Goal: Information Seeking & Learning: Learn about a topic

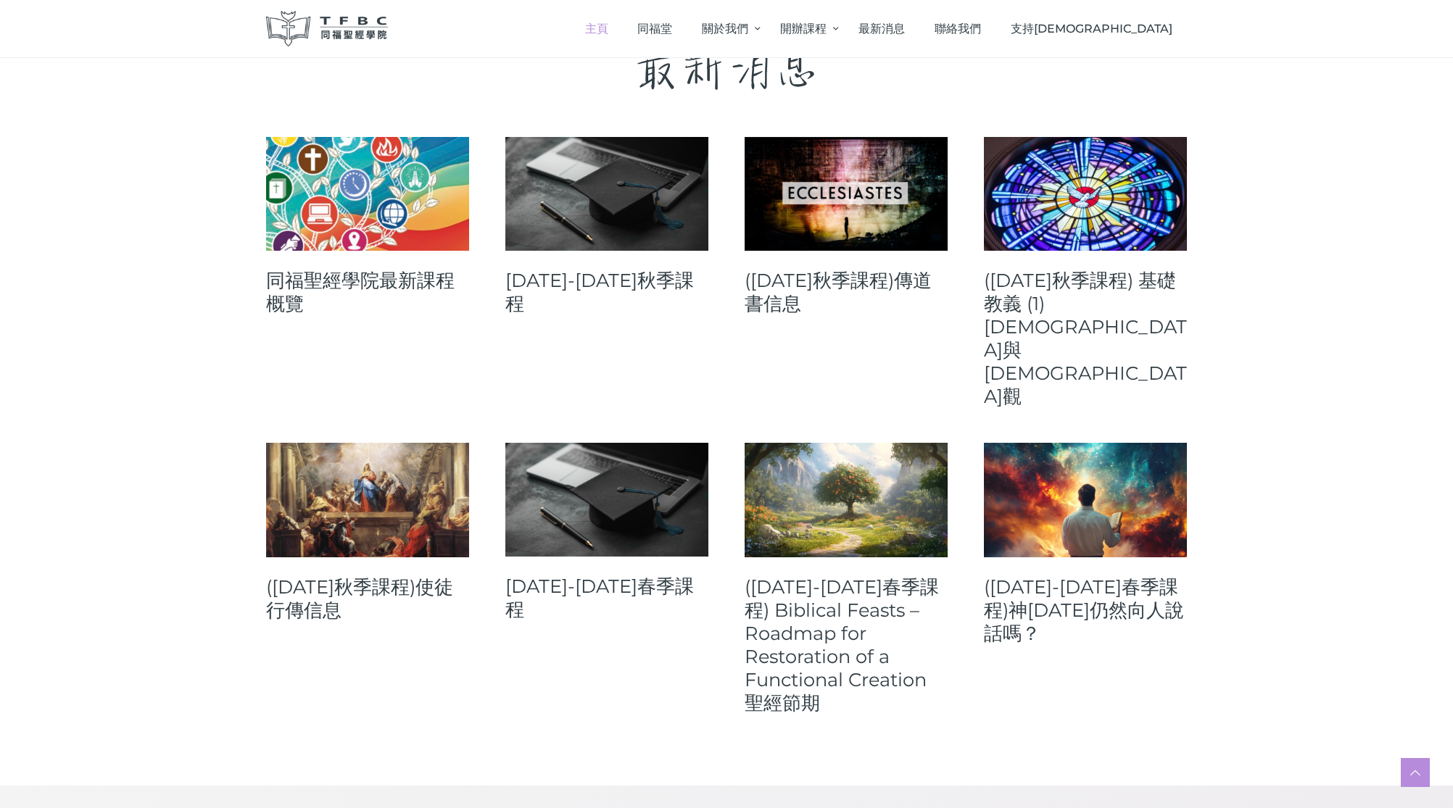
scroll to position [551, 0]
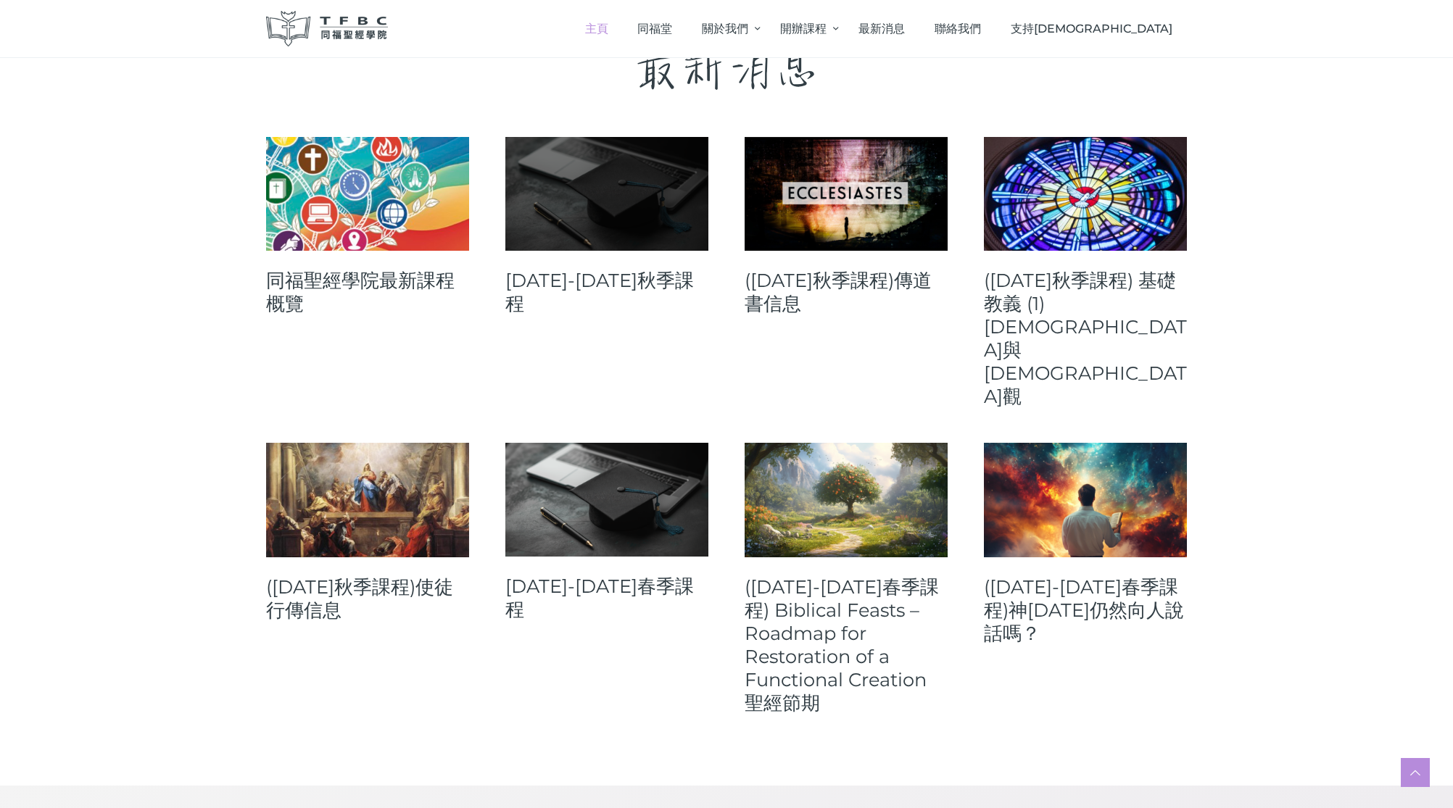
click at [602, 223] on link at bounding box center [606, 194] width 203 height 114
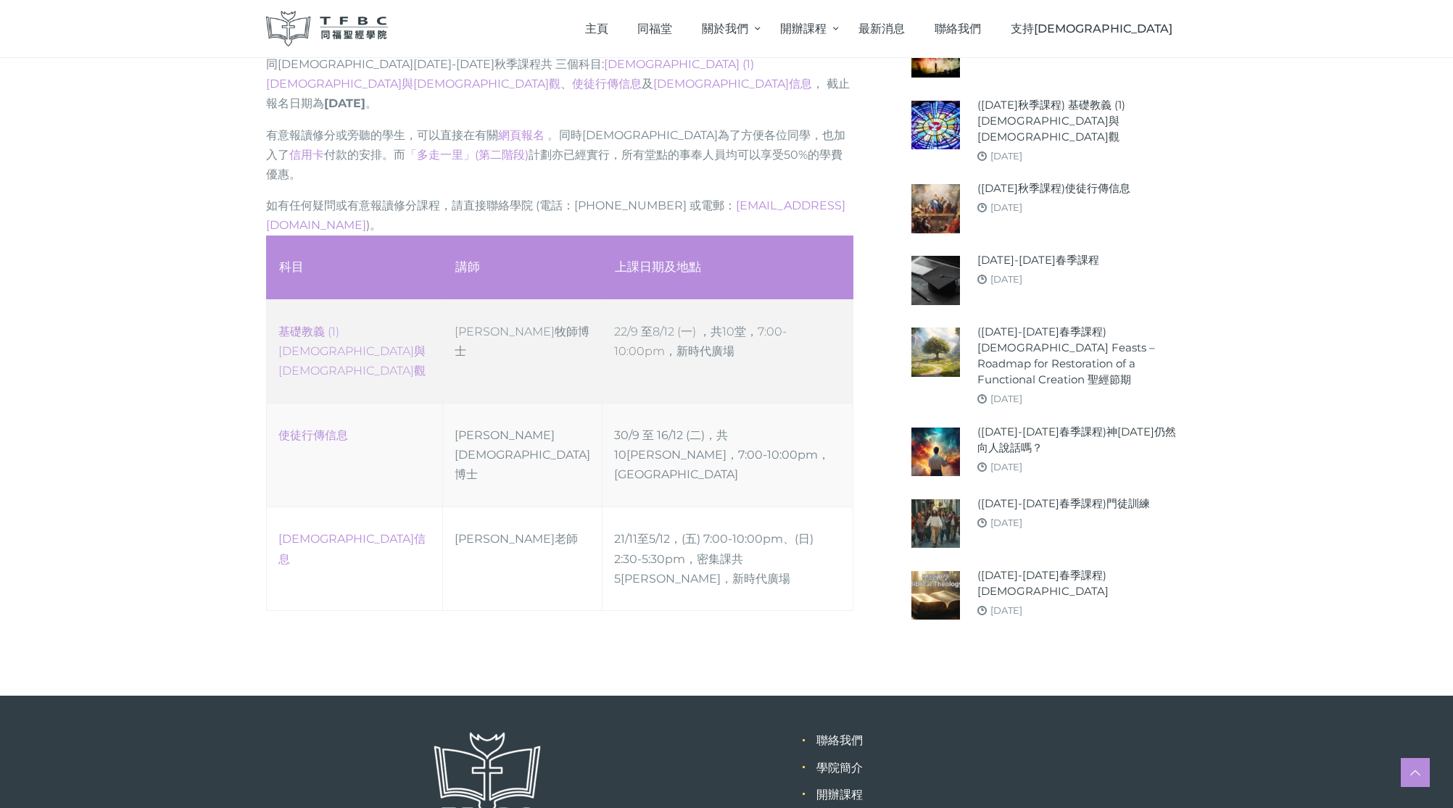
scroll to position [663, 0]
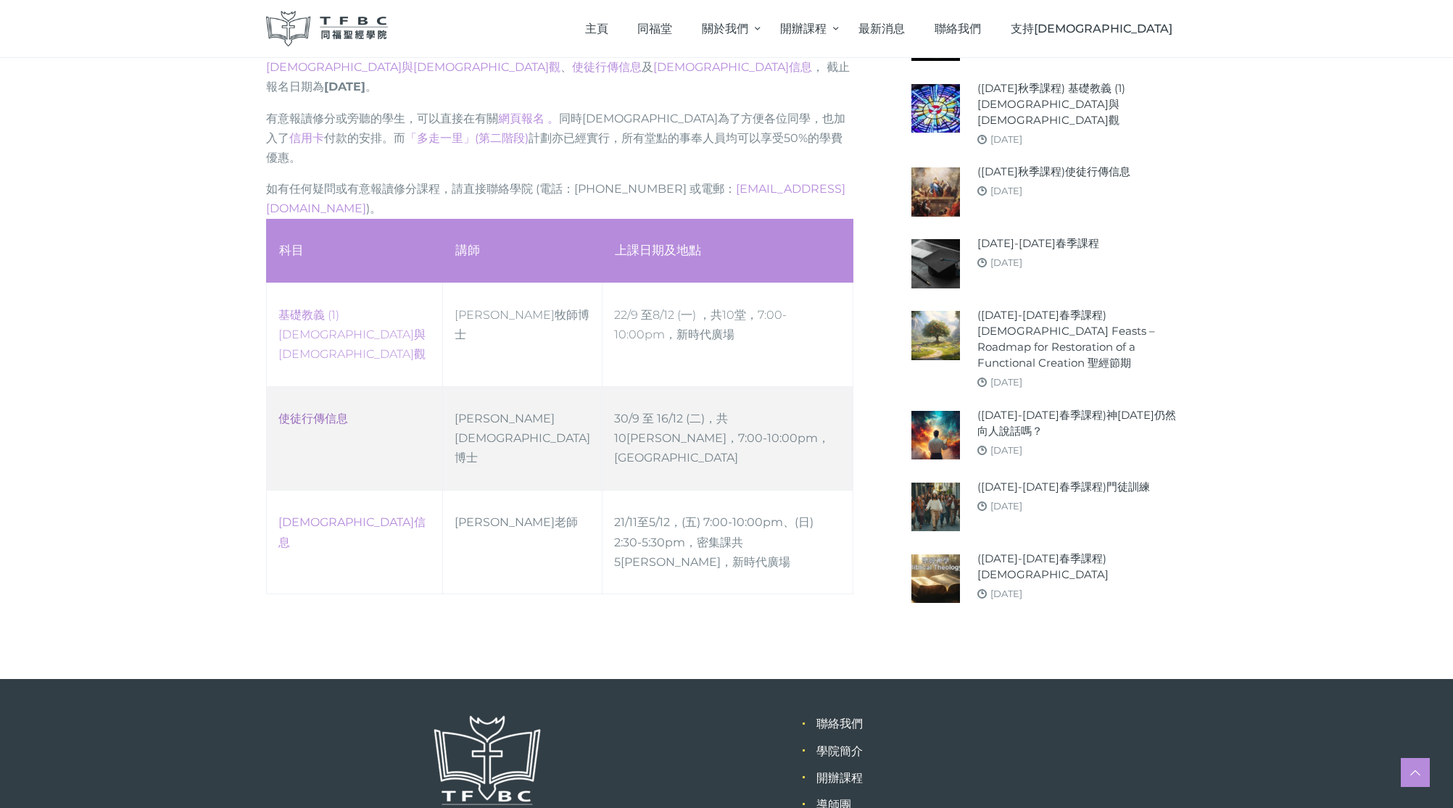
click at [345, 412] on link "使徒行傳信息" at bounding box center [313, 419] width 70 height 14
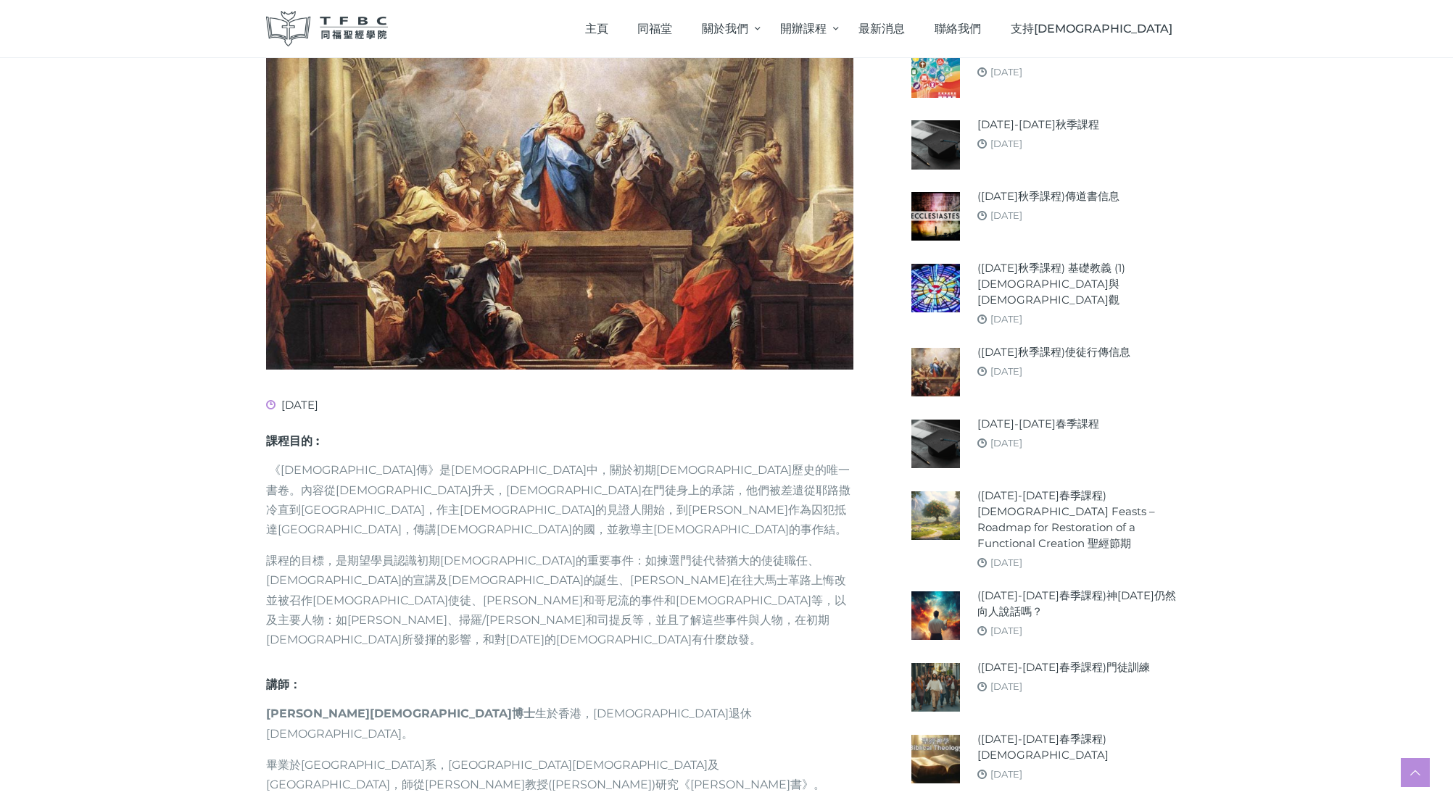
scroll to position [297, 0]
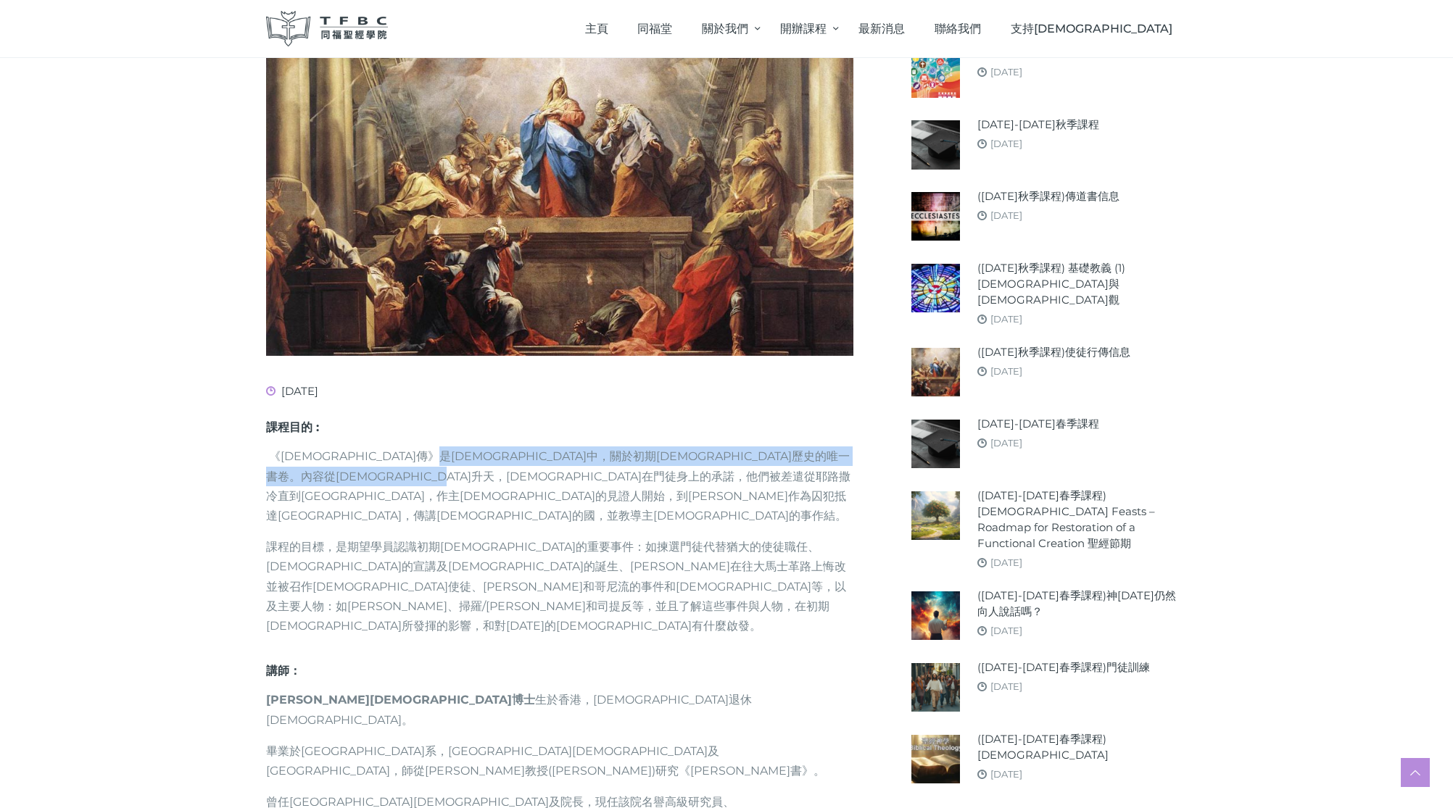
drag, startPoint x: 518, startPoint y: 455, endPoint x: 716, endPoint y: 475, distance: 198.9
click at [716, 475] on p "《使徒行傳》是新約聖經中，關於初期教會歷史的唯一書卷。內容從耶穌升天，聖靈降臨在門徒身上的承諾，他們被差遣從耶路撒冷直到地極，作主耶穌的見證人開始，到保羅作為…" at bounding box center [559, 486] width 587 height 79
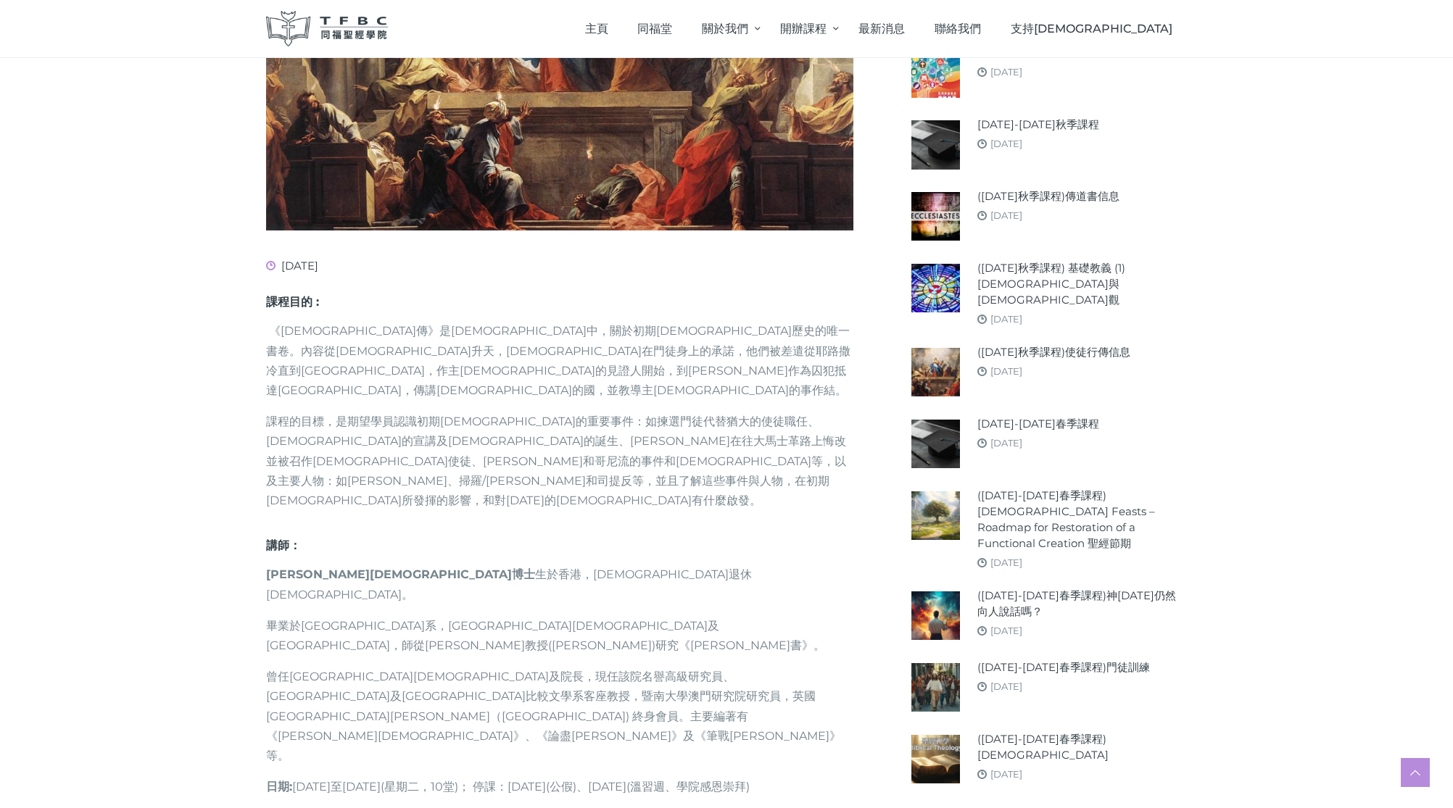
scroll to position [426, 0]
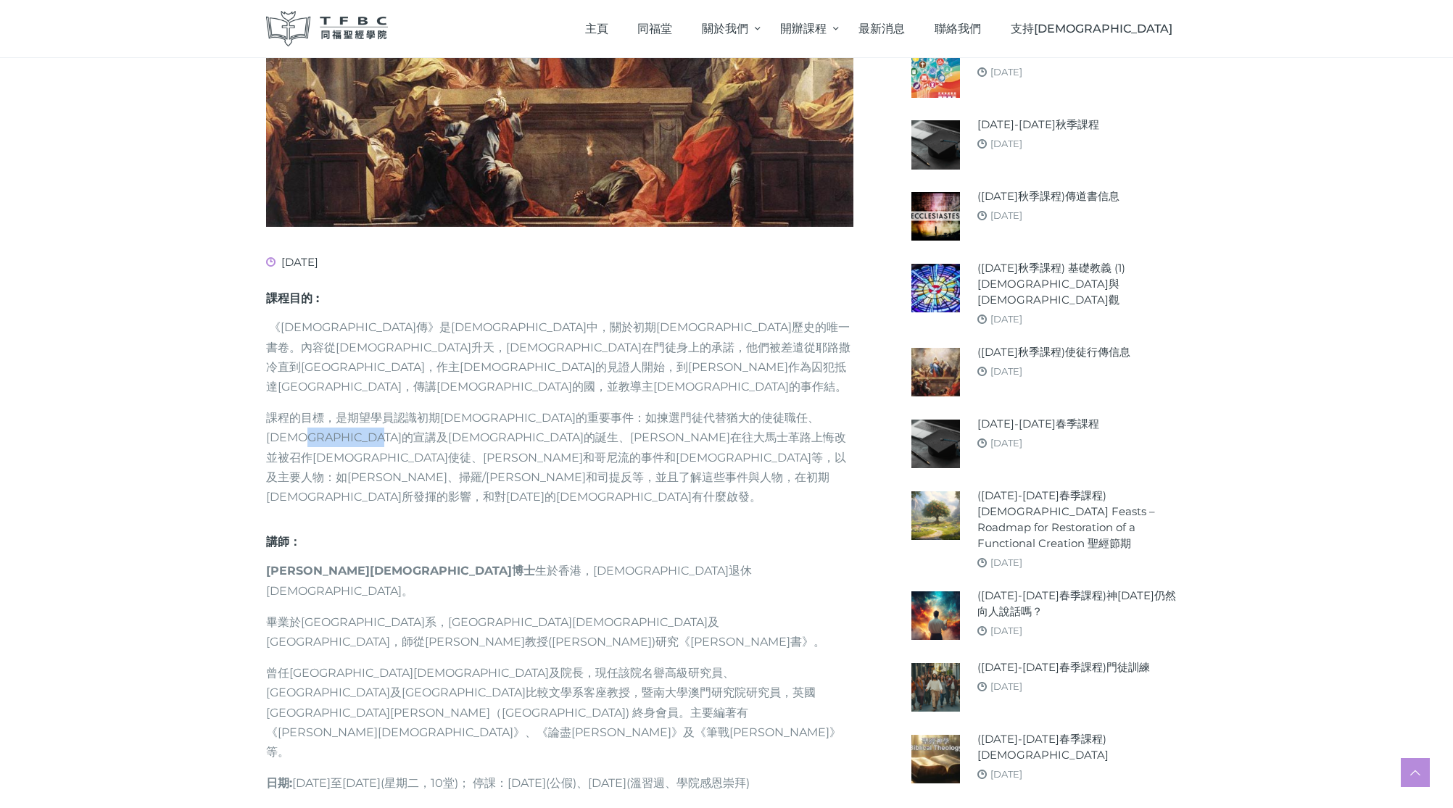
drag, startPoint x: 375, startPoint y: 420, endPoint x: 484, endPoint y: 422, distance: 108.8
click at [484, 422] on p "課程的目標，是期望學員認識初期教會的重要事件：如揀選門徒代替猶大的使徒職任、聖靈降臨的宣講及教會的誕生、掃羅在往大馬士革路上悔改並被召作外邦人使徒、彼得和哥尼…" at bounding box center [559, 457] width 587 height 99
drag, startPoint x: 326, startPoint y: 420, endPoint x: 408, endPoint y: 421, distance: 81.9
click at [408, 421] on p "課程的目標，是期望學員認識初期教會的重要事件：如揀選門徒代替猶大的使徒職任、聖靈降臨的宣講及教會的誕生、掃羅在往大馬士革路上悔改並被召作外邦人使徒、彼得和哥尼…" at bounding box center [559, 457] width 587 height 99
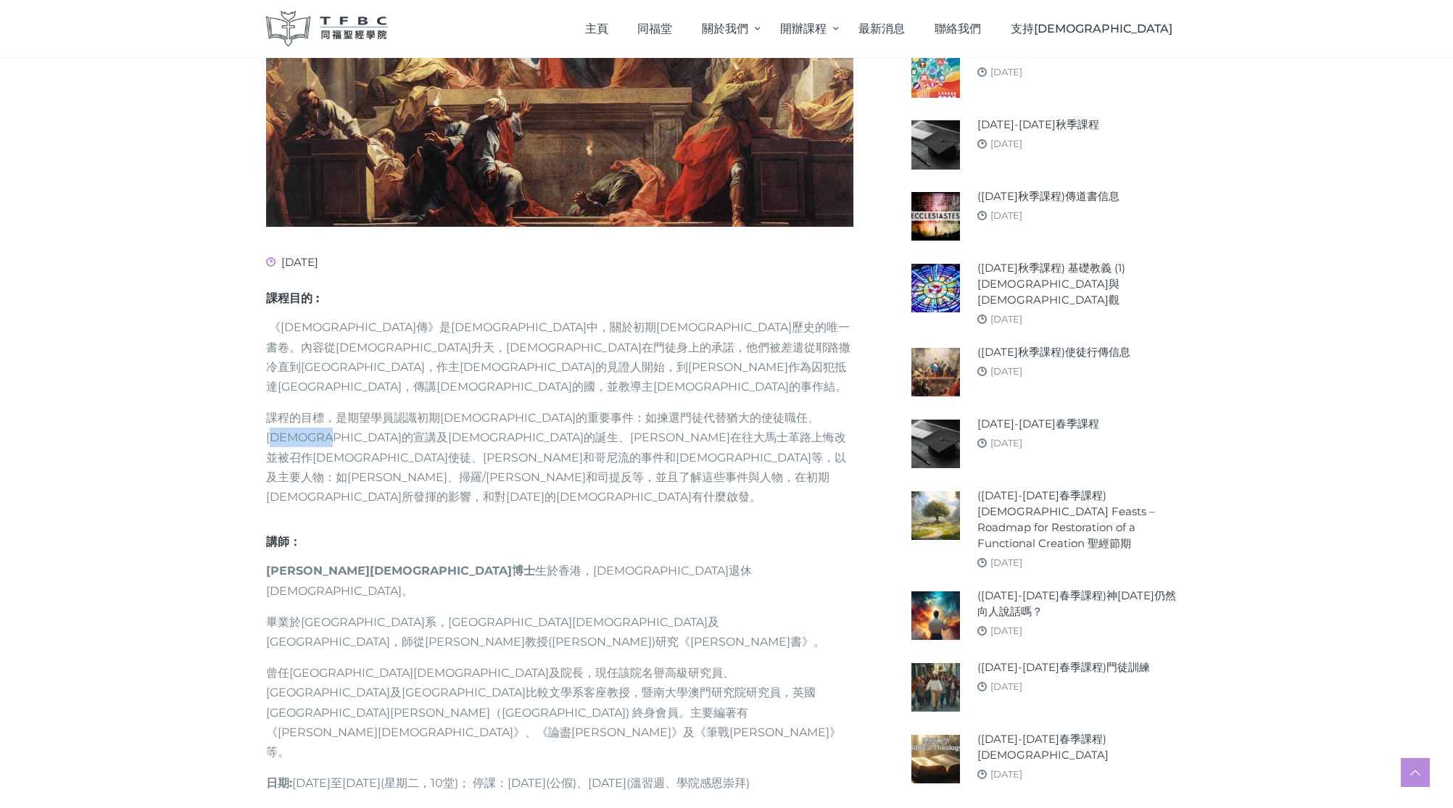
click at [408, 421] on p "課程的目標，是期望學員認識初期教會的重要事件：如揀選門徒代替猶大的使徒職任、聖靈降臨的宣講及教會的誕生、掃羅在往大馬士革路上悔改並被召作外邦人使徒、彼得和哥尼…" at bounding box center [559, 457] width 587 height 99
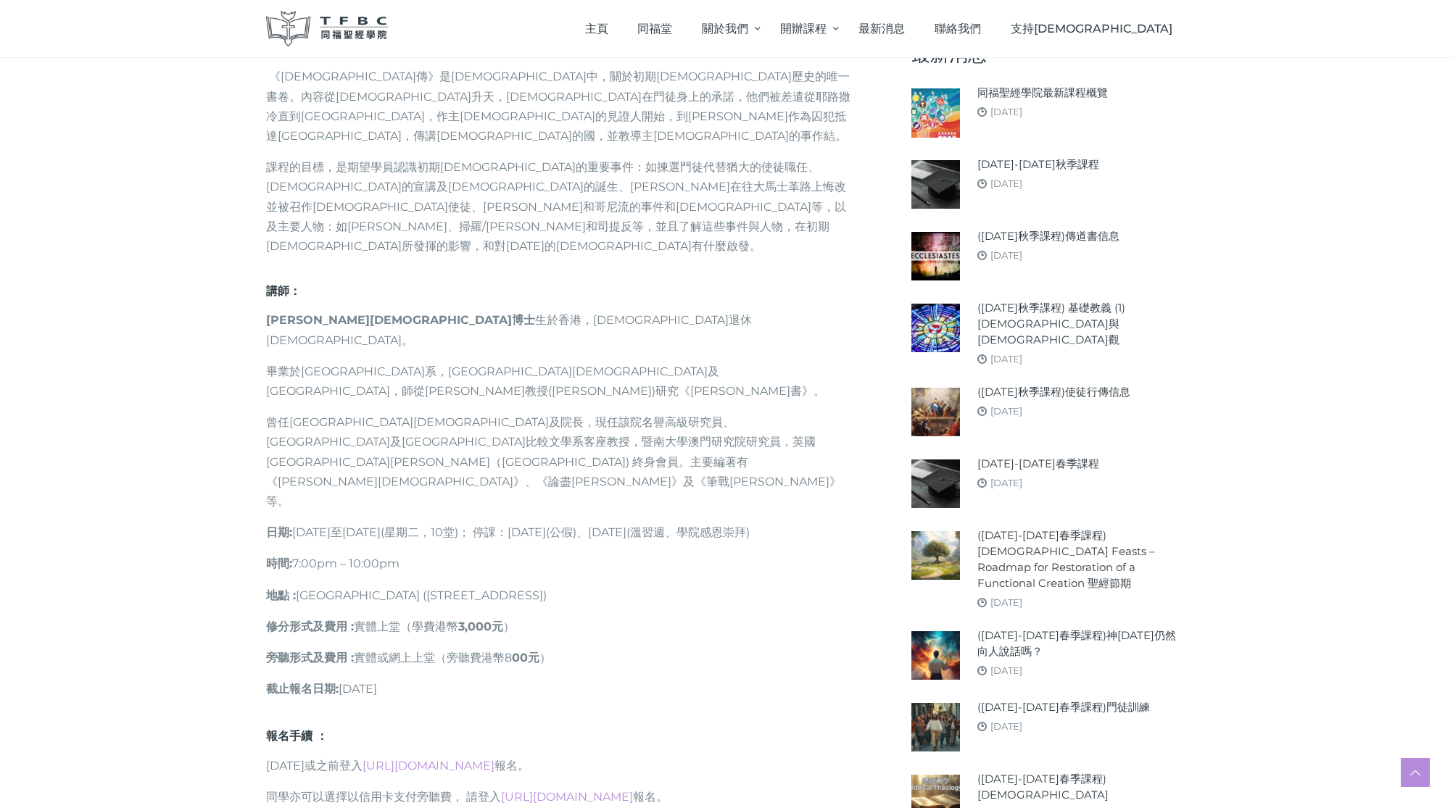
scroll to position [676, 0]
drag, startPoint x: 289, startPoint y: 439, endPoint x: 404, endPoint y: 440, distance: 115.3
click at [404, 554] on p "時間 : 7:00pm – 10:00pm" at bounding box center [559, 564] width 587 height 20
drag, startPoint x: 299, startPoint y: 405, endPoint x: 392, endPoint y: 407, distance: 92.8
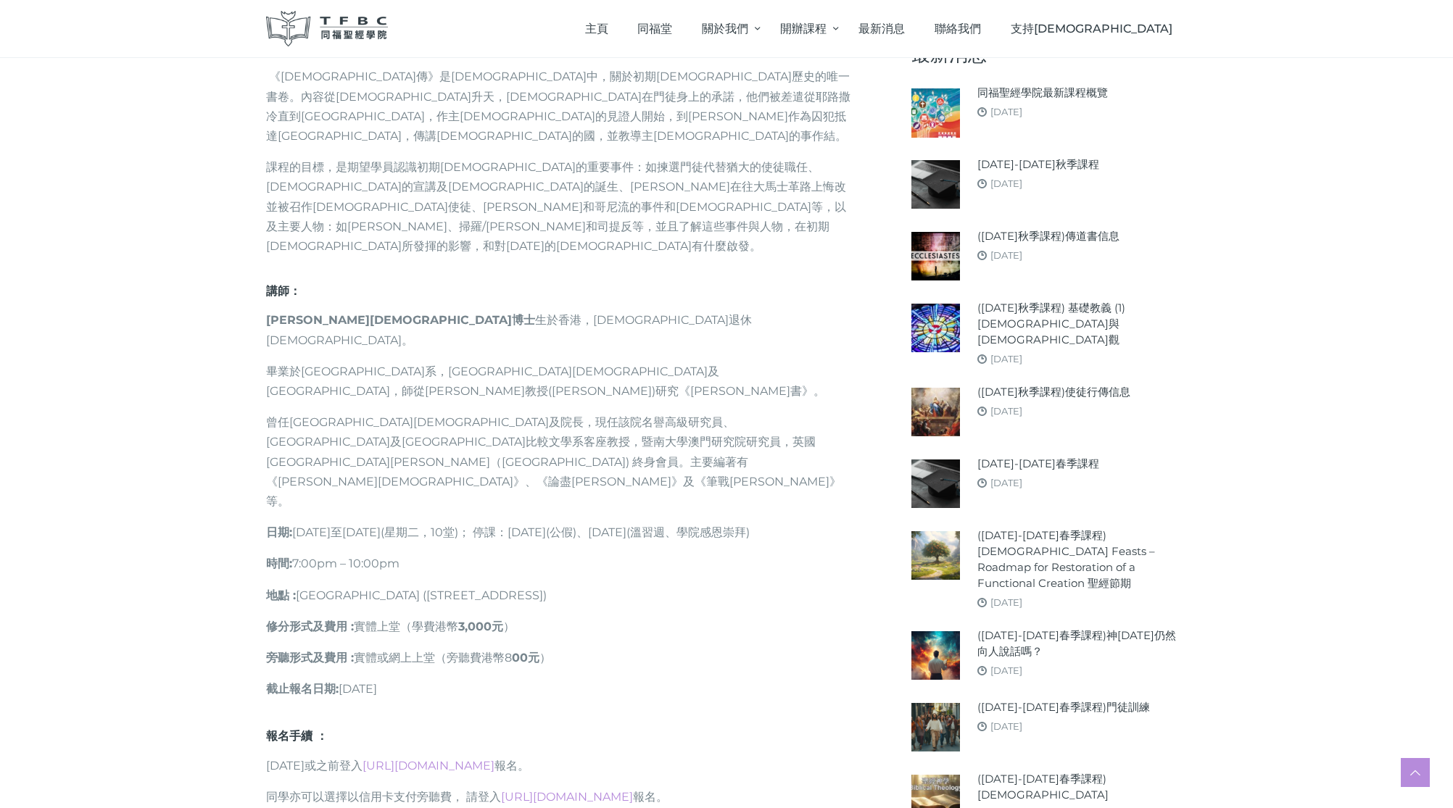
click at [392, 523] on p "日期 : 2025年9月30日至12月16日(星期二，10堂)； 停課：10月7日(公假)、11月4日(溫習週、學院感恩崇拜)" at bounding box center [559, 533] width 587 height 20
drag, startPoint x: 332, startPoint y: 567, endPoint x: 426, endPoint y: 565, distance: 94.3
click at [426, 679] on p "截止報名日期 : 2025年9月9日" at bounding box center [559, 689] width 587 height 20
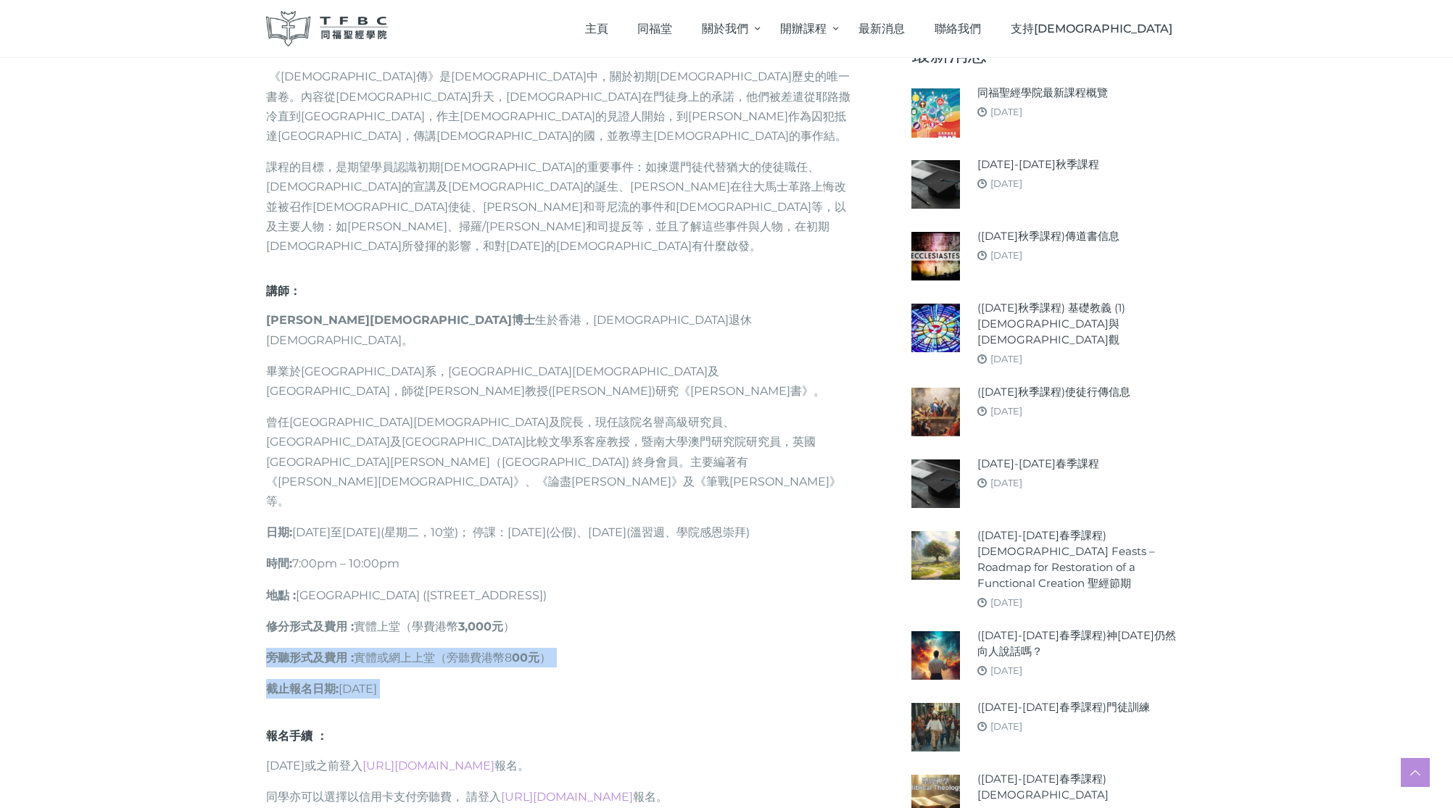
drag, startPoint x: 476, startPoint y: 571, endPoint x: 387, endPoint y: 528, distance: 98.2
click at [353, 526] on div "課程目的 : 《使徒行傳》是新約聖經中，關於初期教會歷史的唯一書卷。內容從耶穌升天，聖靈降臨在門徒身上的承諾，他們被差遣從耶路撒冷直到地極，作主耶穌的見證人開…" at bounding box center [559, 385] width 587 height 692
click at [554, 651] on span at bounding box center [552, 658] width 3 height 14
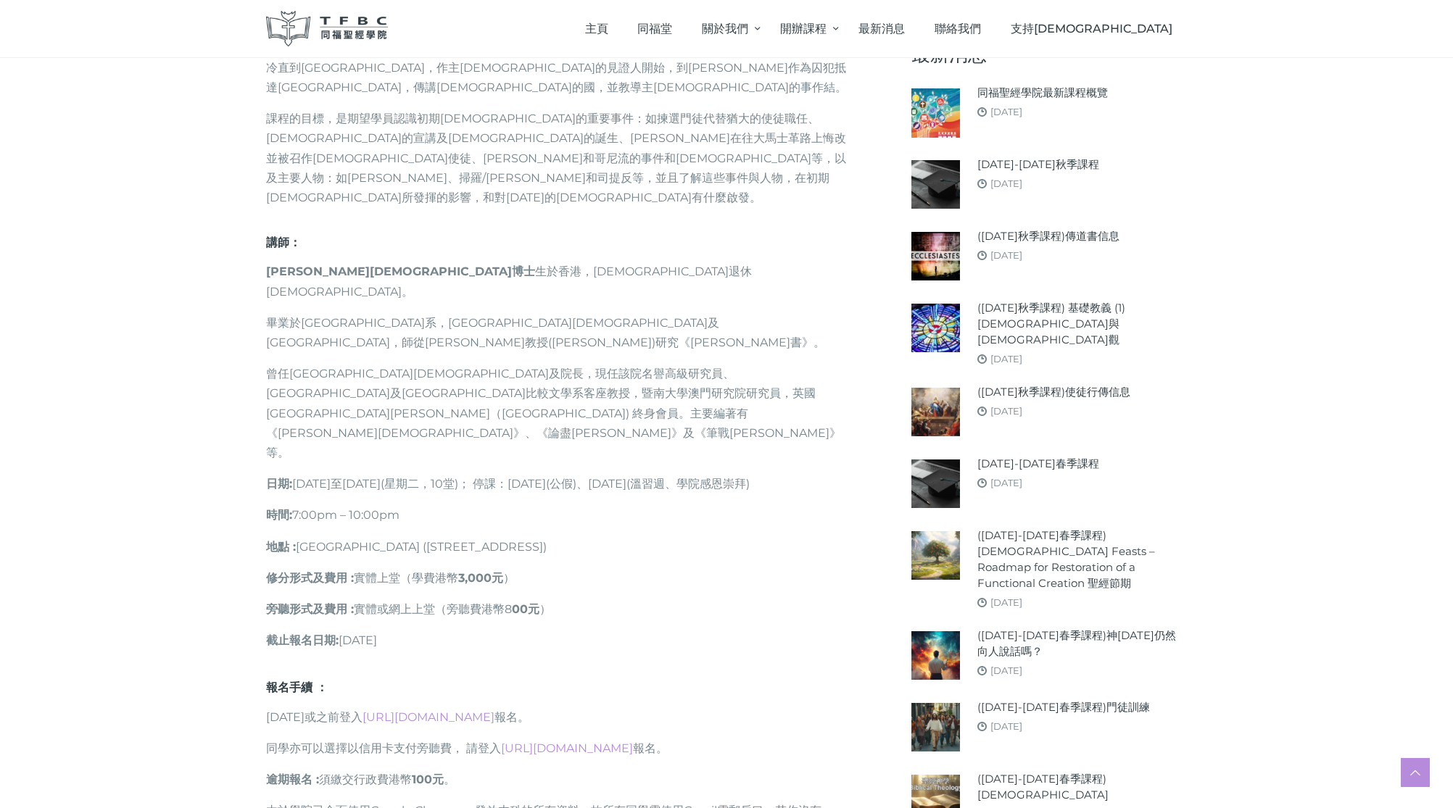
scroll to position [725, 0]
drag, startPoint x: 298, startPoint y: 515, endPoint x: 473, endPoint y: 528, distance: 175.1
click at [473, 631] on p "截止報名日期 : 2025年9月9日" at bounding box center [559, 641] width 587 height 20
drag, startPoint x: 499, startPoint y: 385, endPoint x: 563, endPoint y: 398, distance: 65.1
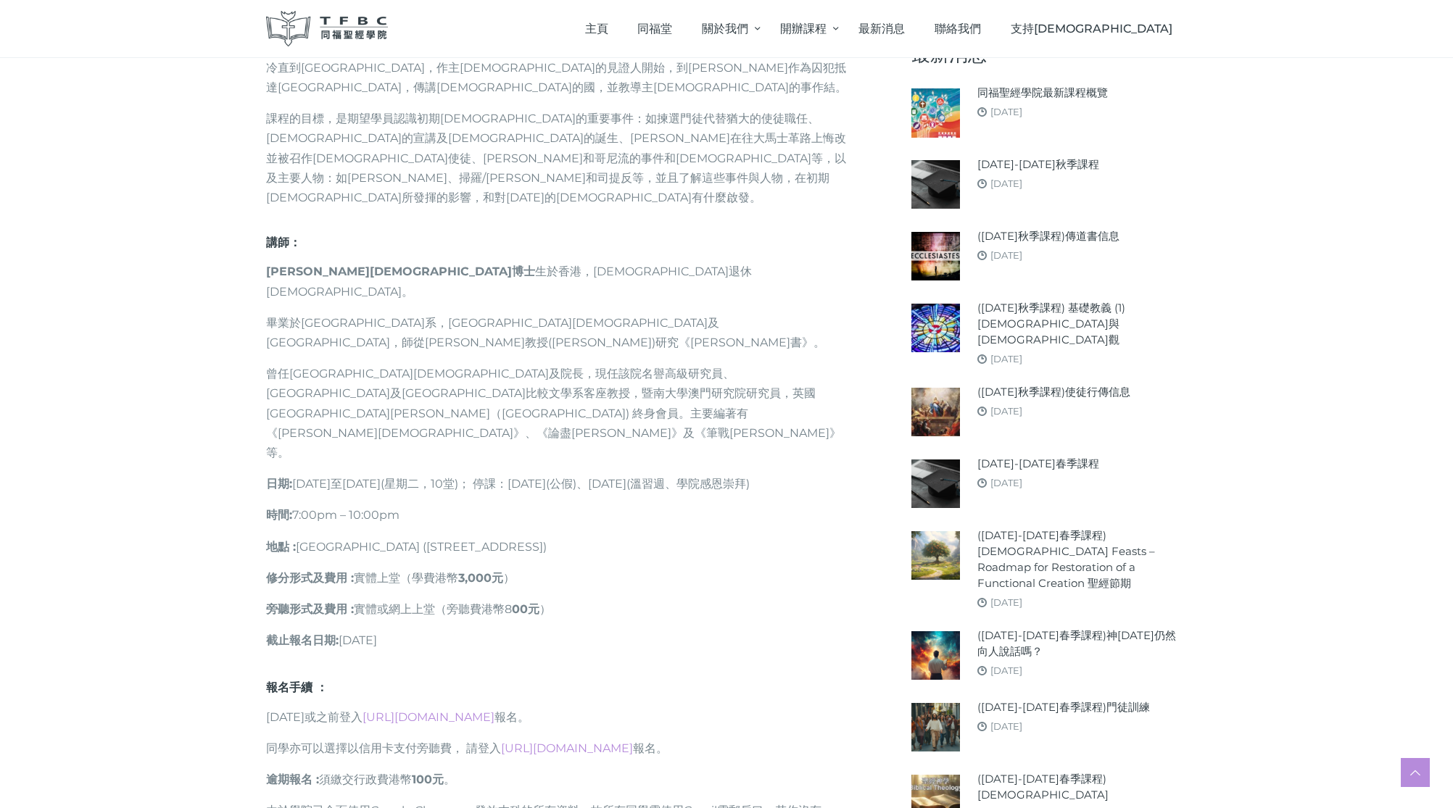
click at [563, 505] on p "時間 : 7:00pm – 10:00pm" at bounding box center [559, 515] width 587 height 20
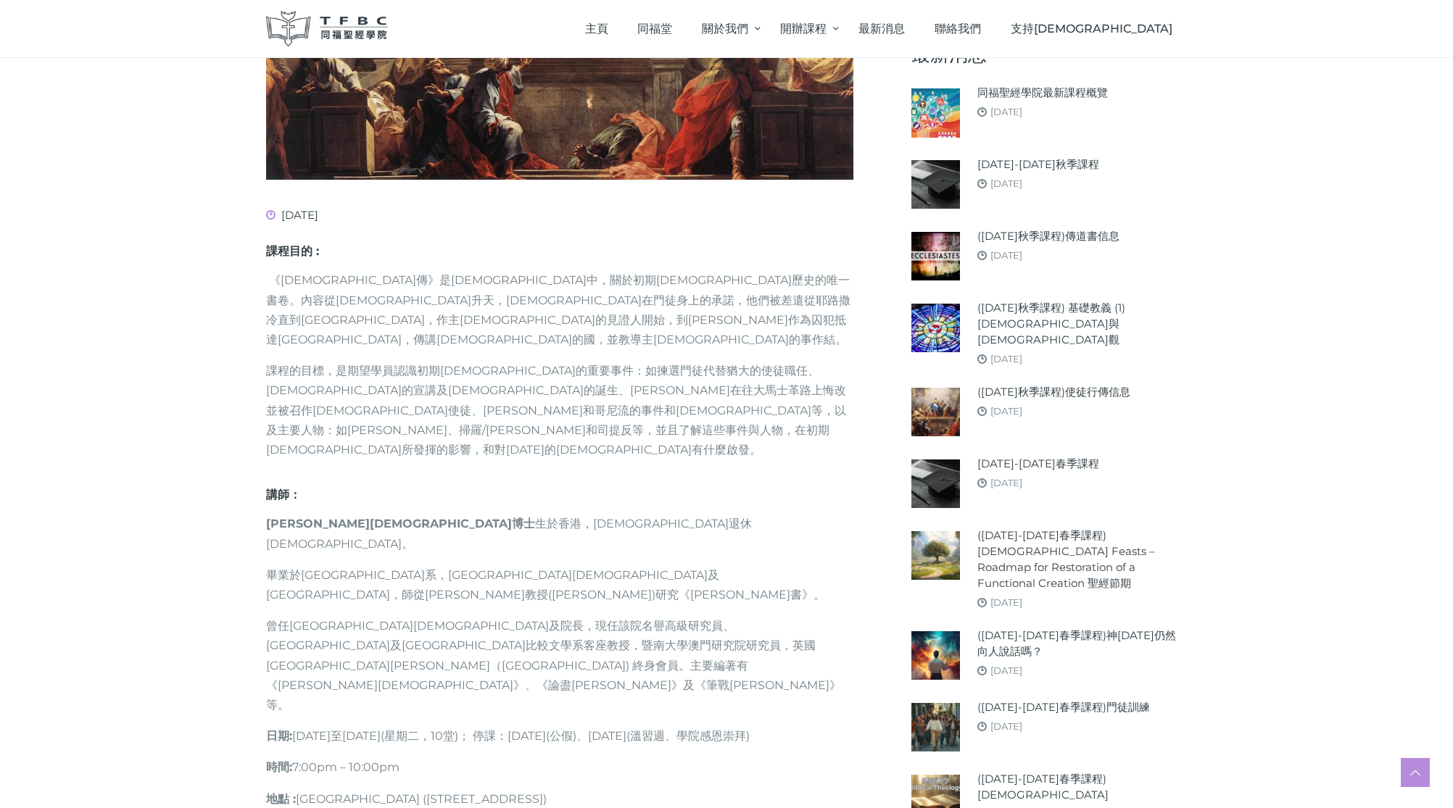
scroll to position [458, 0]
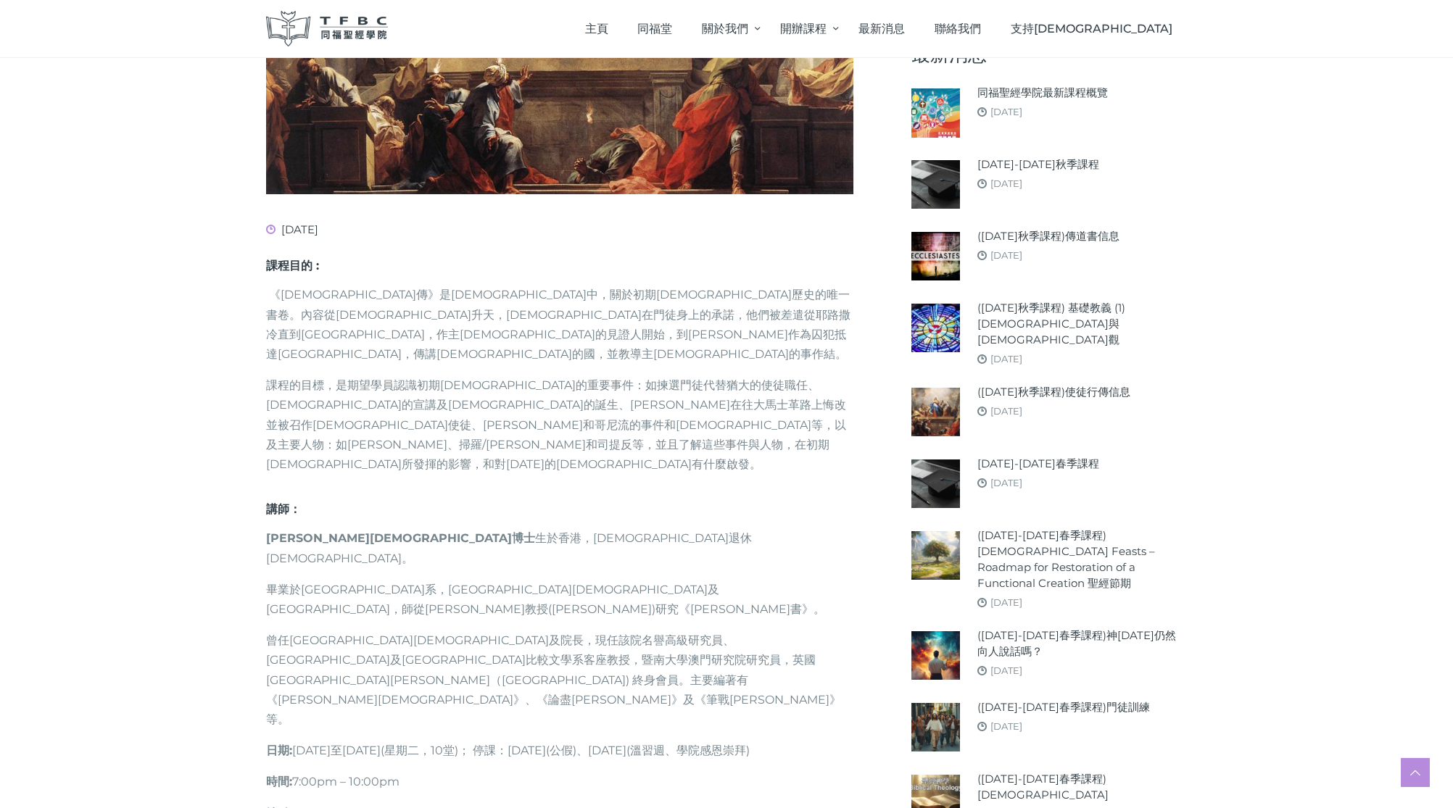
drag, startPoint x: 357, startPoint y: 726, endPoint x: 399, endPoint y: 723, distance: 41.5
drag, startPoint x: 384, startPoint y: 721, endPoint x: 421, endPoint y: 722, distance: 37.0
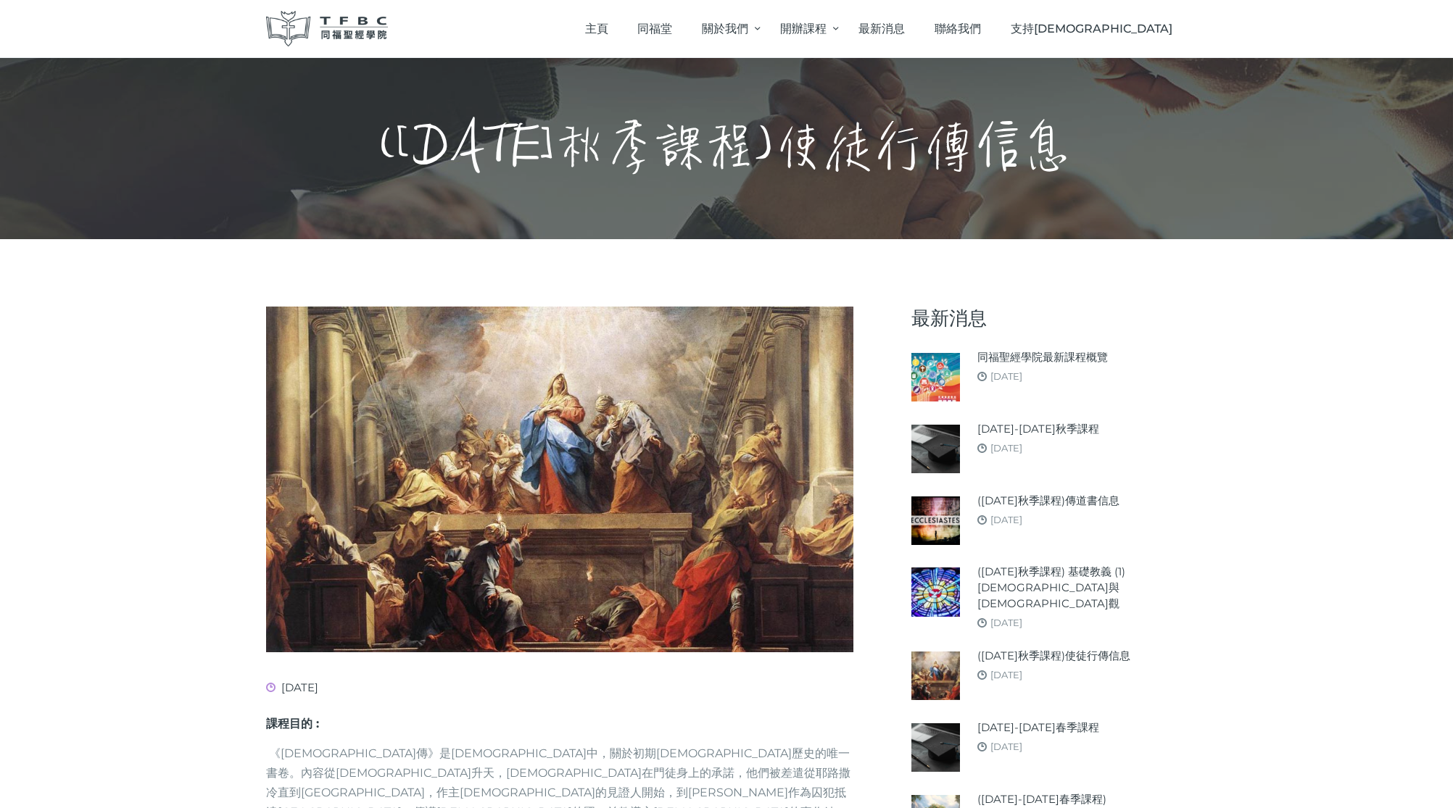
scroll to position [0, 0]
